Goal: Obtain resource: Download file/media

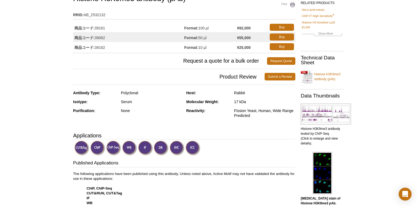
scroll to position [46, 0]
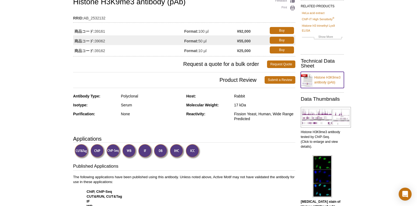
click at [324, 79] on link "Histone H3K9me3 antibody (pAb)" at bounding box center [322, 80] width 43 height 16
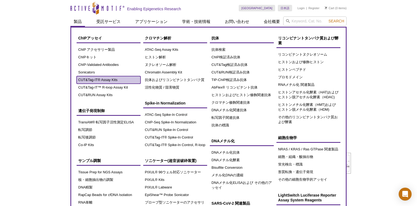
click at [115, 81] on link "CUT&Tag-IT® Assay Kits" at bounding box center [109, 80] width 64 height 8
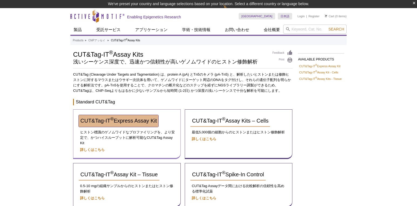
click at [143, 120] on span "CUT&Tag-IT ® Express Assay Kit" at bounding box center [118, 121] width 76 height 6
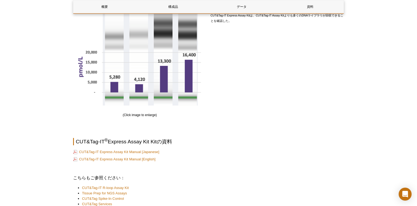
scroll to position [836, 0]
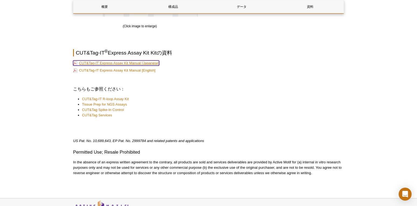
click at [148, 63] on link "CUT&Tag-IT Express Assay Kit Manual [Japanese]" at bounding box center [116, 62] width 86 height 5
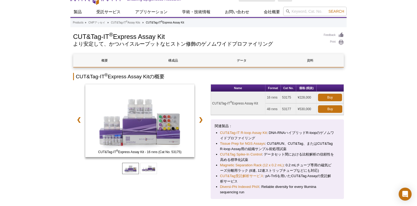
scroll to position [0, 0]
